Goal: Task Accomplishment & Management: Complete application form

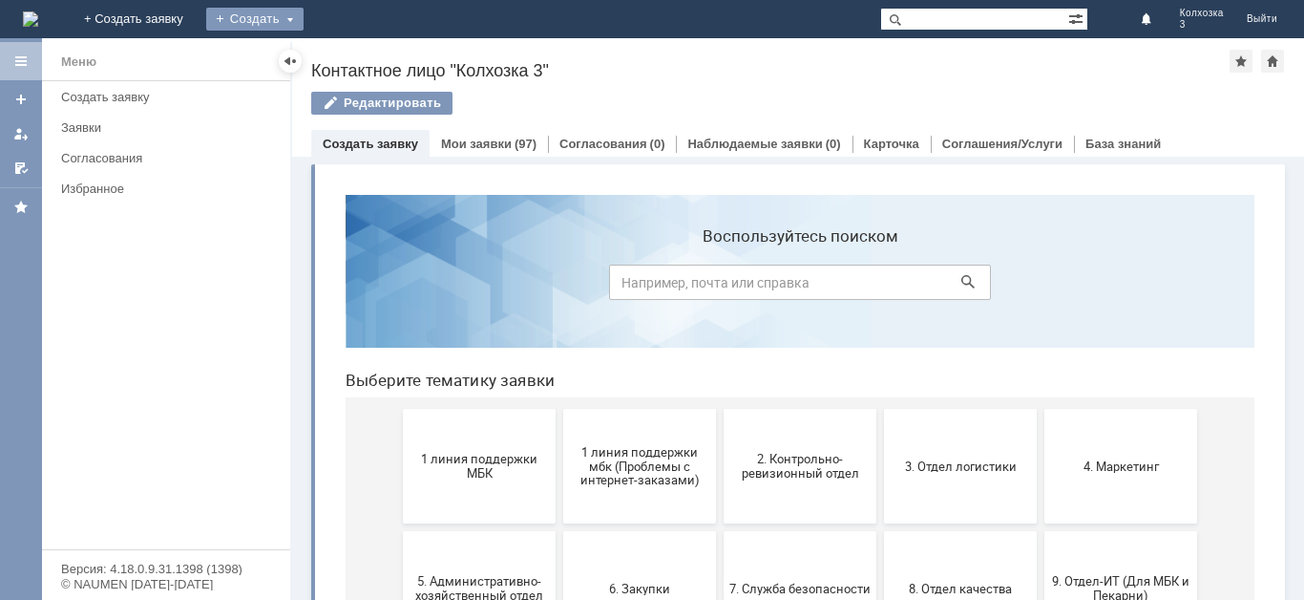
click at [304, 22] on div "Создать" at bounding box center [254, 19] width 97 height 23
click at [355, 55] on link "Заявка" at bounding box center [282, 57] width 145 height 23
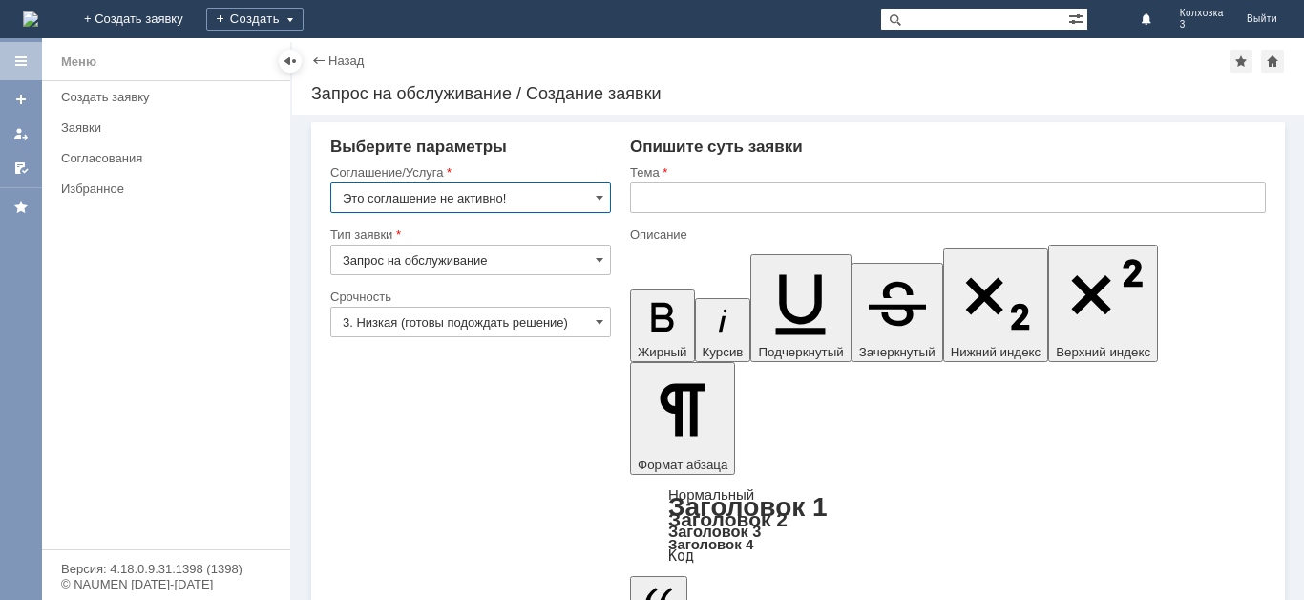
click at [595, 202] on input "Это соглашение не активно!" at bounding box center [470, 197] width 281 height 31
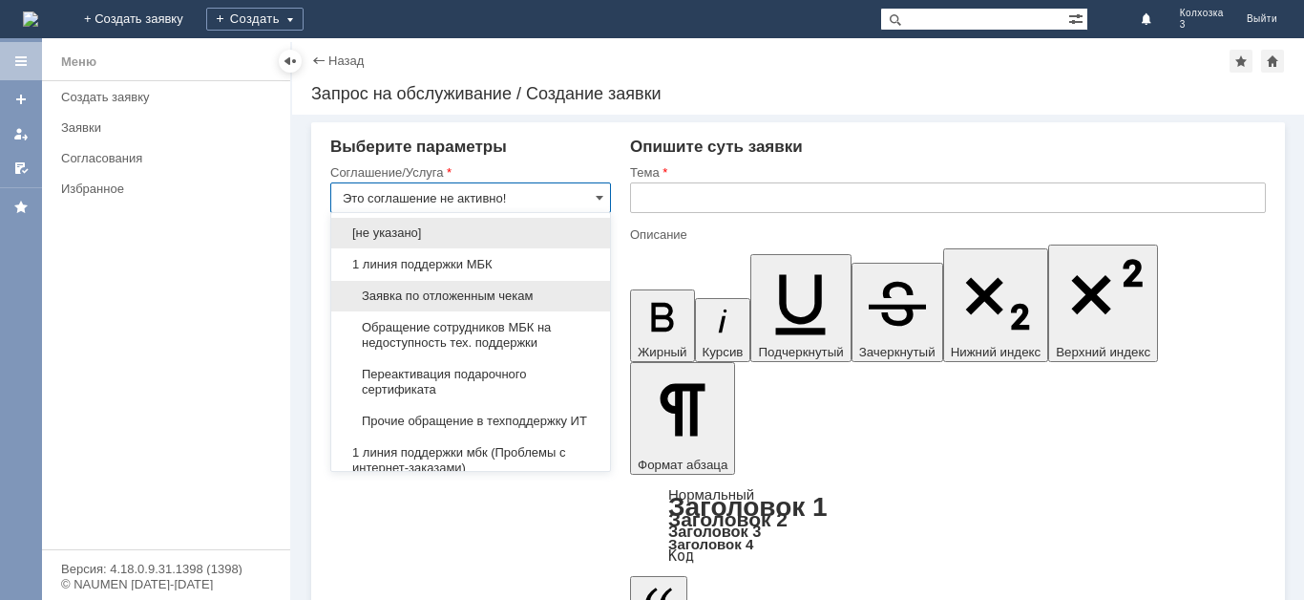
click at [451, 289] on span "Заявка по отложенным чекам" at bounding box center [471, 295] width 256 height 15
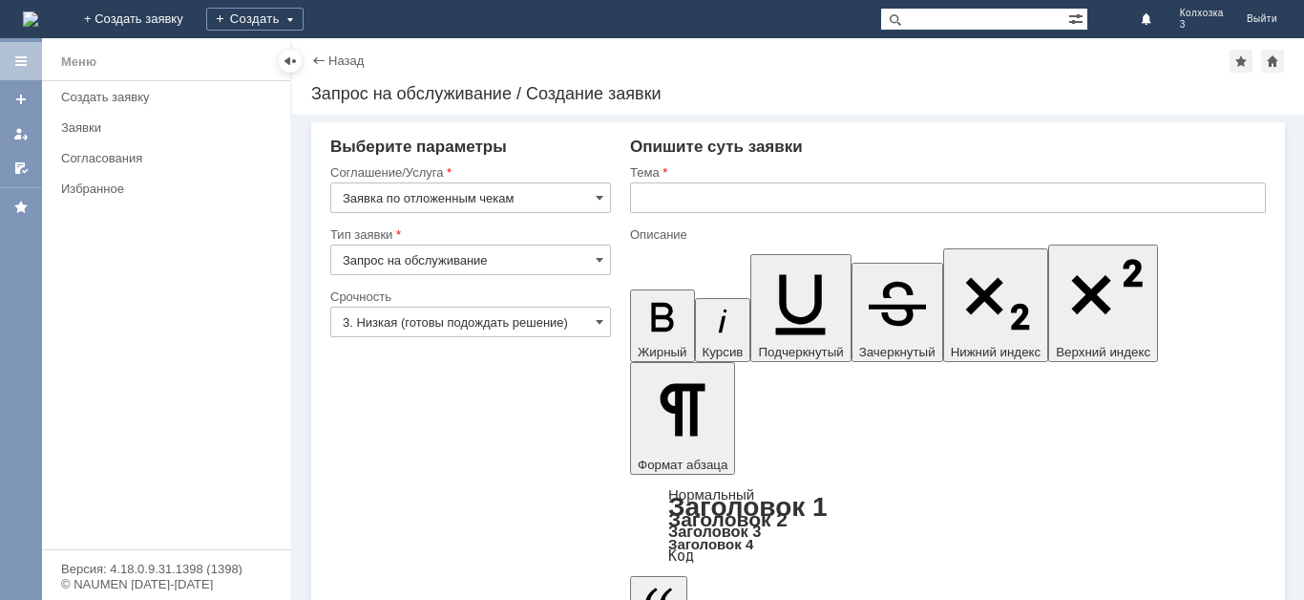
type input "Заявка по отложенным чекам"
click at [674, 205] on input "text" at bounding box center [948, 197] width 636 height 31
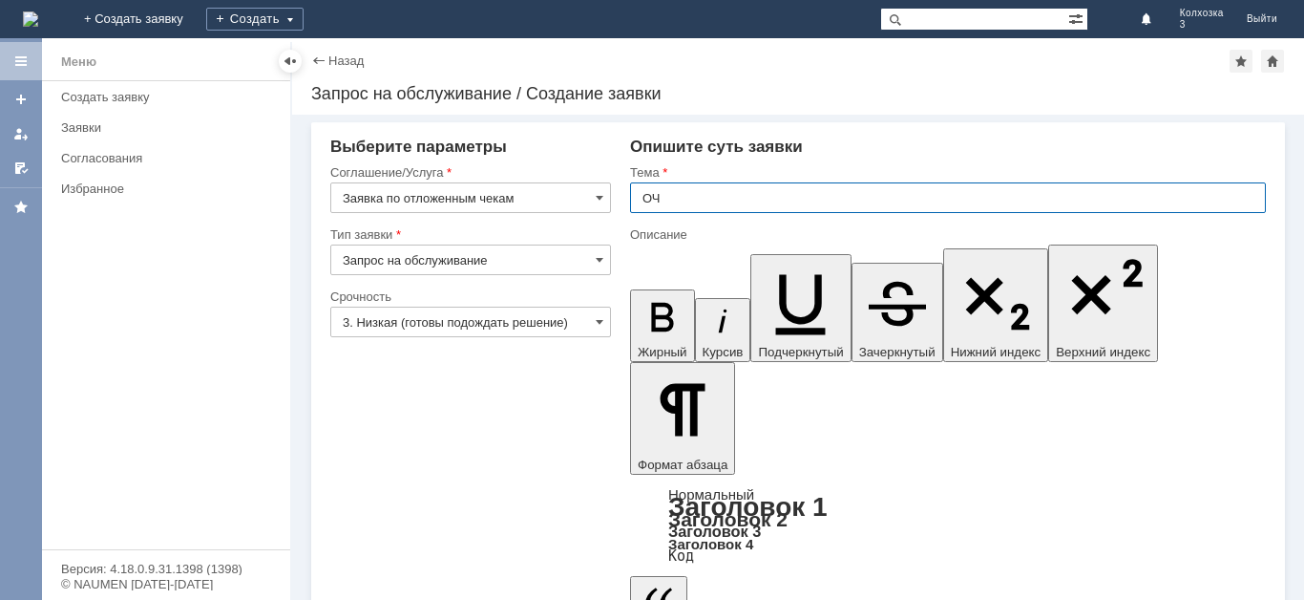
type input "ОЧ"
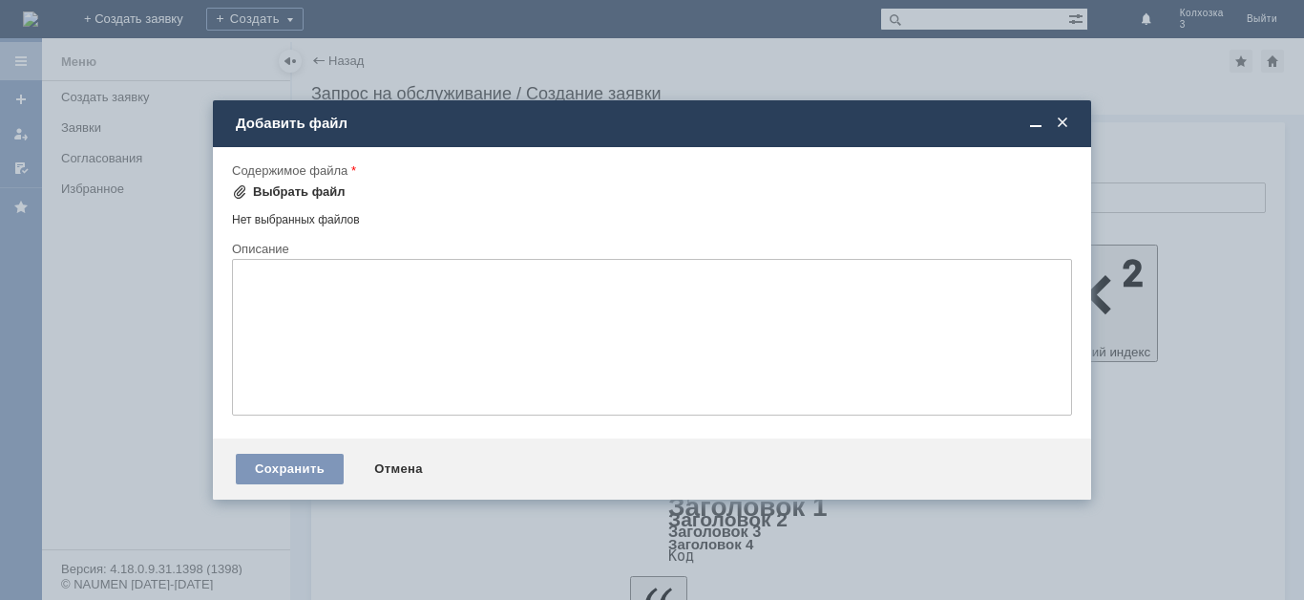
click at [283, 186] on div "Выбрать файл" at bounding box center [299, 191] width 93 height 15
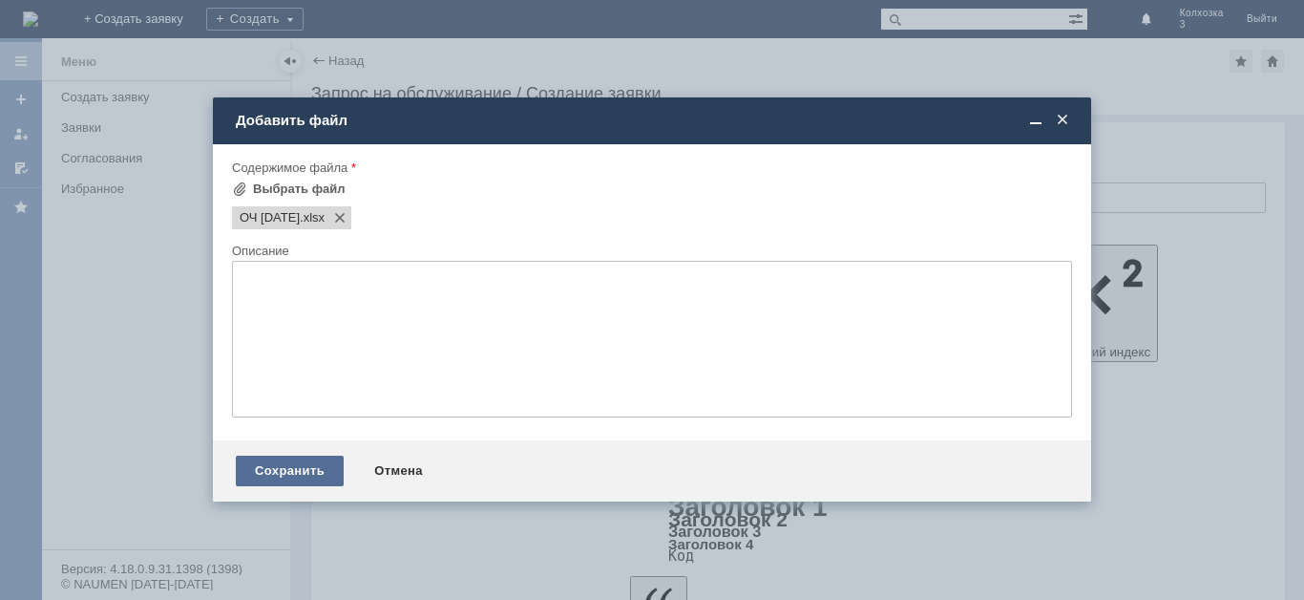
click at [284, 462] on div "Сохранить" at bounding box center [290, 470] width 108 height 31
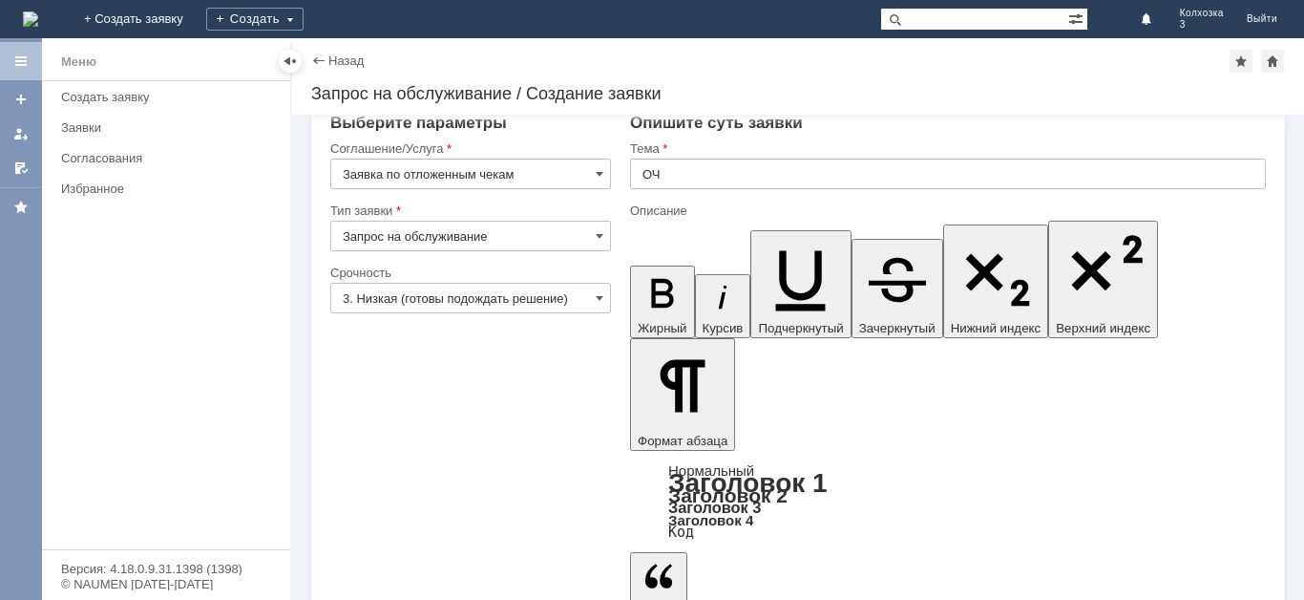
scroll to position [30, 0]
